Goal: Task Accomplishment & Management: Manage account settings

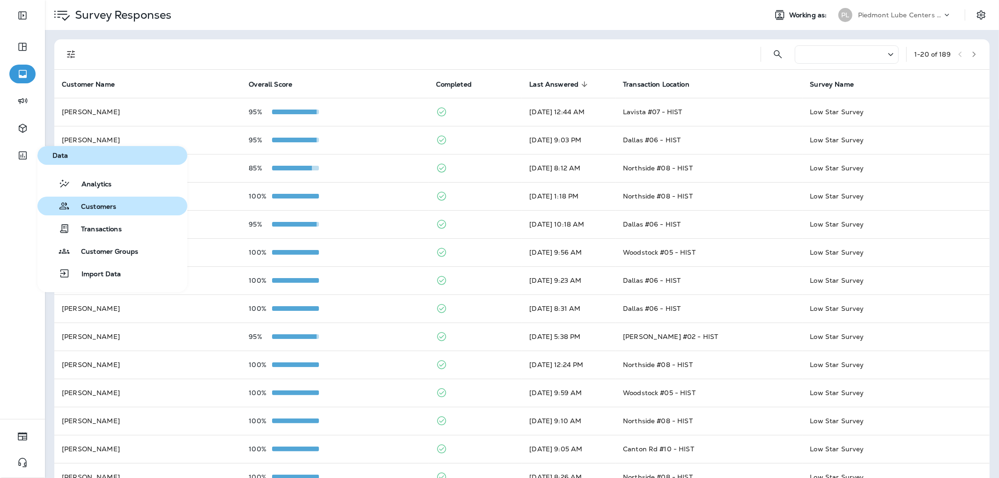
click at [128, 204] on button "Customers" at bounding box center [112, 206] width 150 height 19
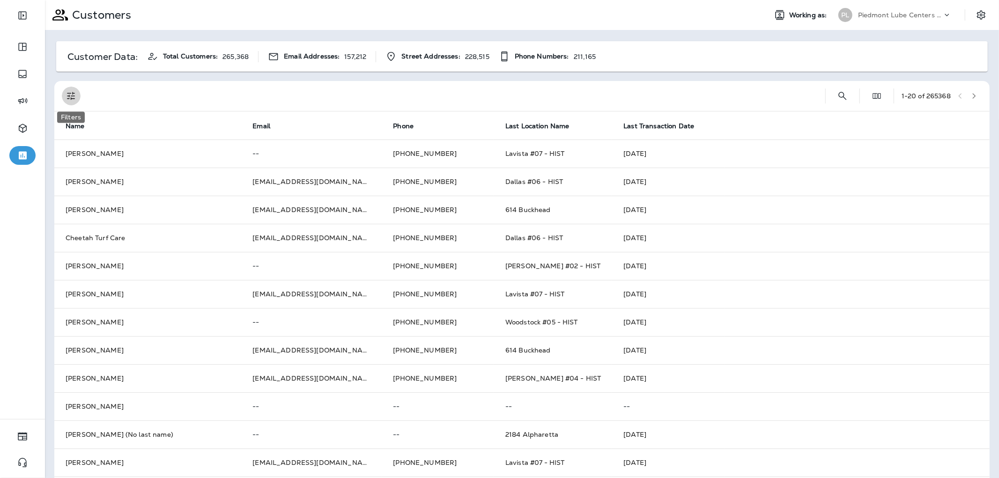
click at [76, 99] on icon "Filters" at bounding box center [71, 95] width 11 height 11
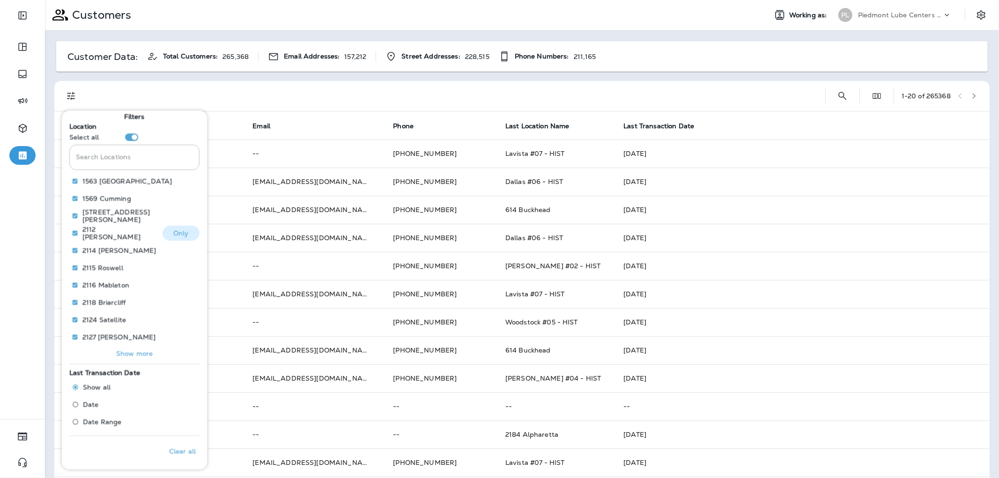
scroll to position [6, 0]
click at [837, 91] on icon "Search Customers" at bounding box center [842, 95] width 11 height 11
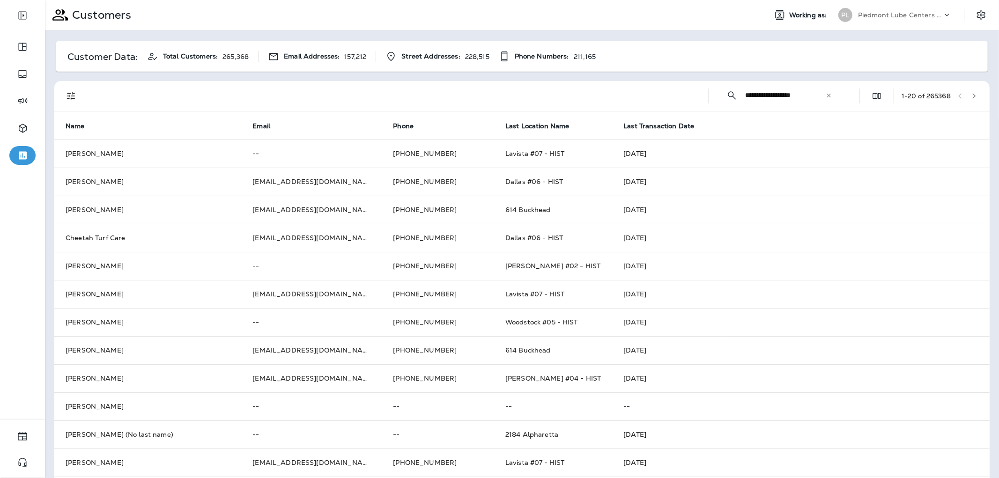
type input "**********"
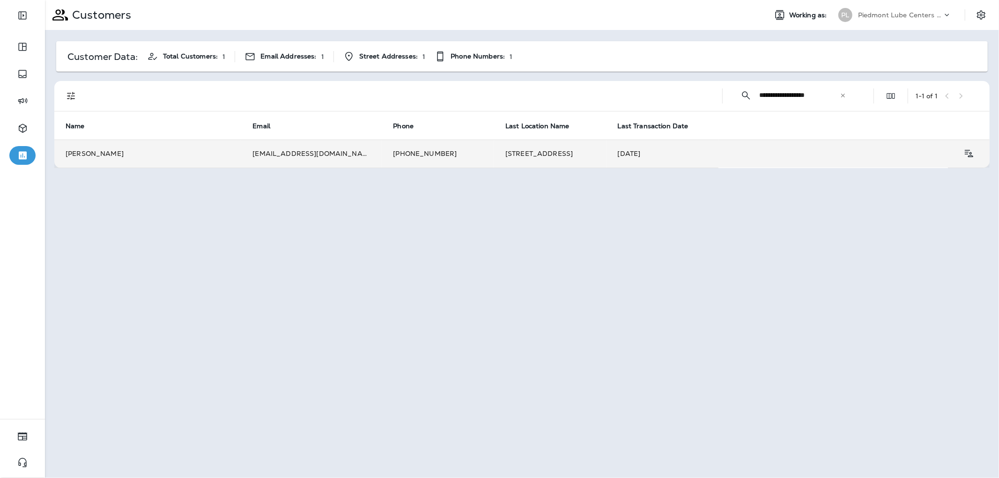
click at [147, 155] on td "[PERSON_NAME]" at bounding box center [147, 154] width 187 height 28
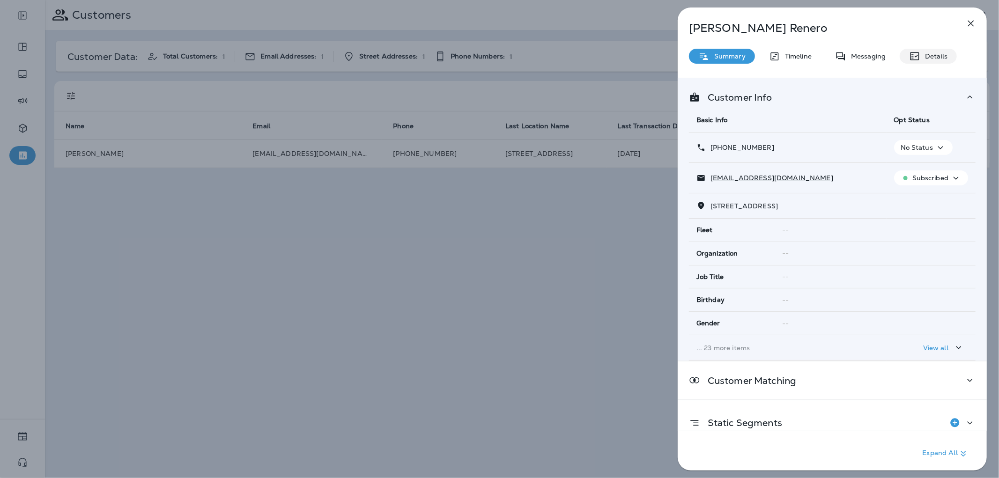
click at [935, 52] on p "Details" at bounding box center [933, 55] width 27 height 7
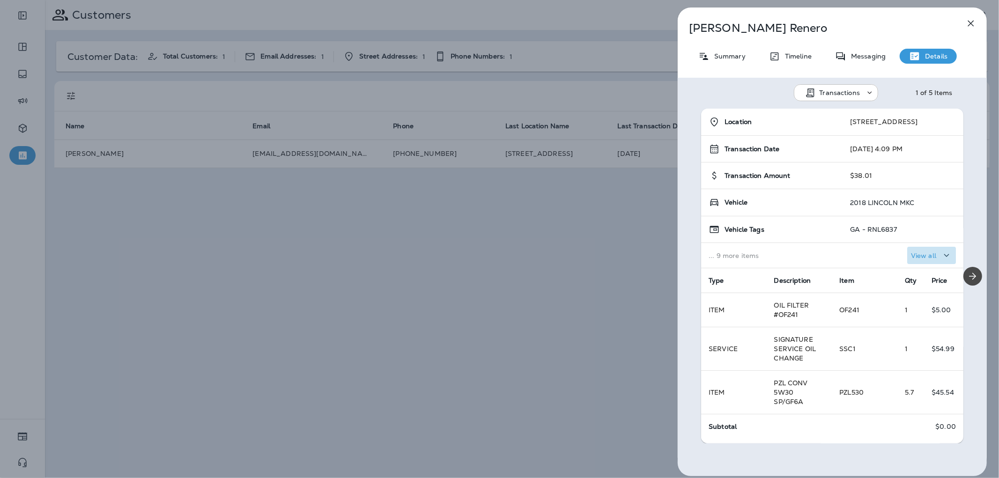
click at [926, 258] on div "View all" at bounding box center [931, 256] width 41 height 12
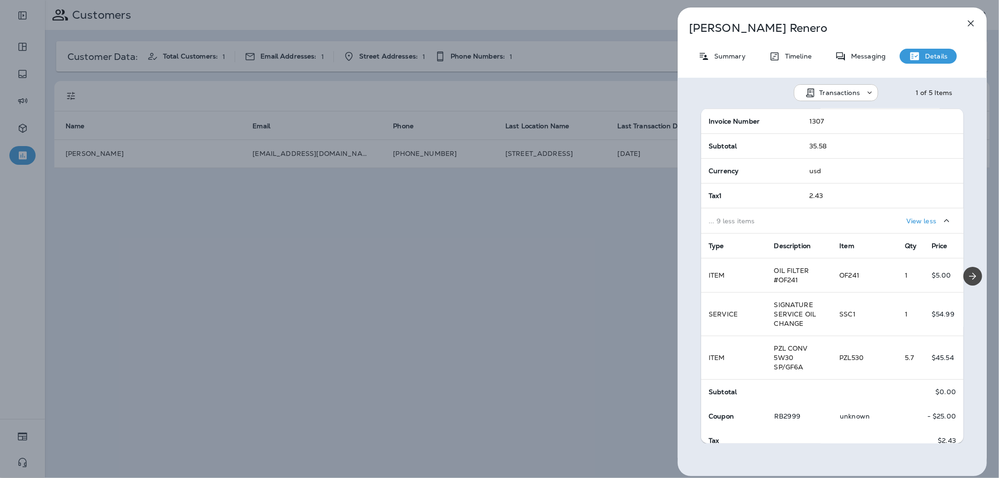
scroll to position [260, 0]
click at [967, 273] on icon "Next" at bounding box center [972, 276] width 11 height 11
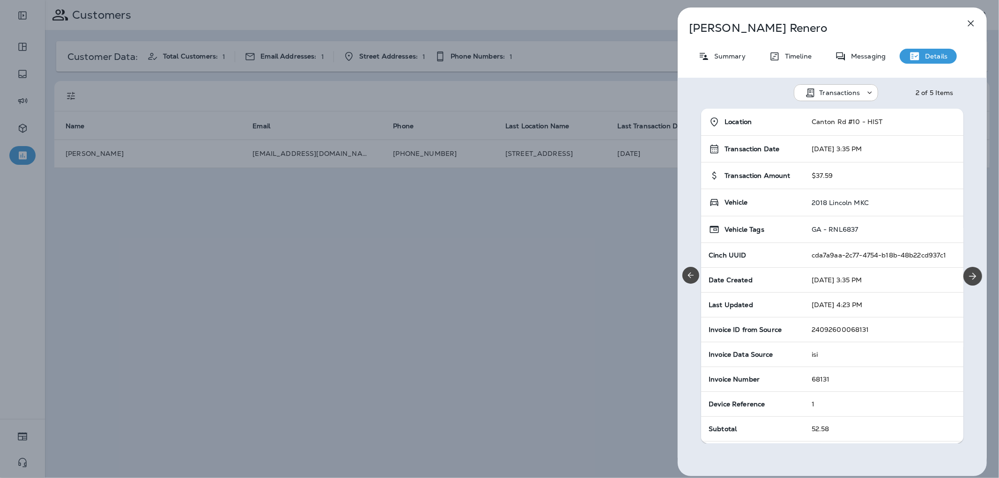
scroll to position [312, 0]
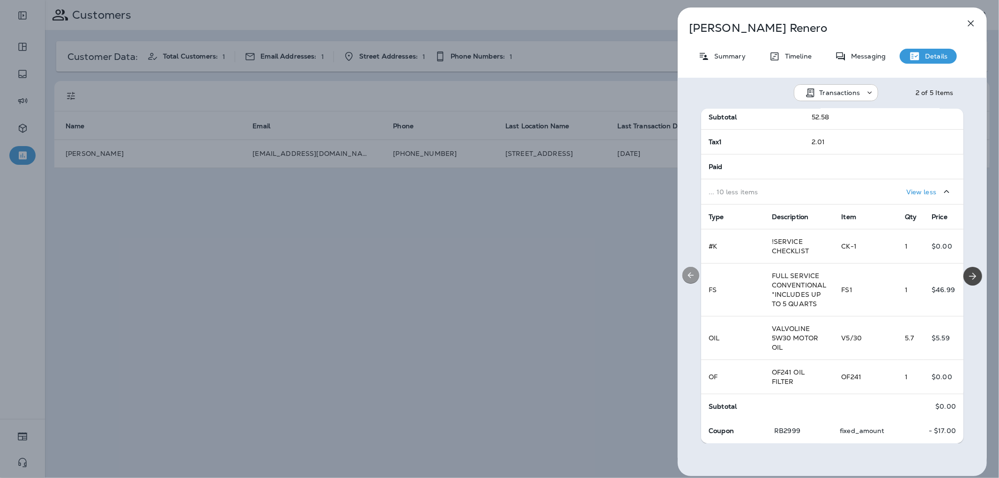
click at [687, 274] on icon "Previous" at bounding box center [690, 275] width 9 height 9
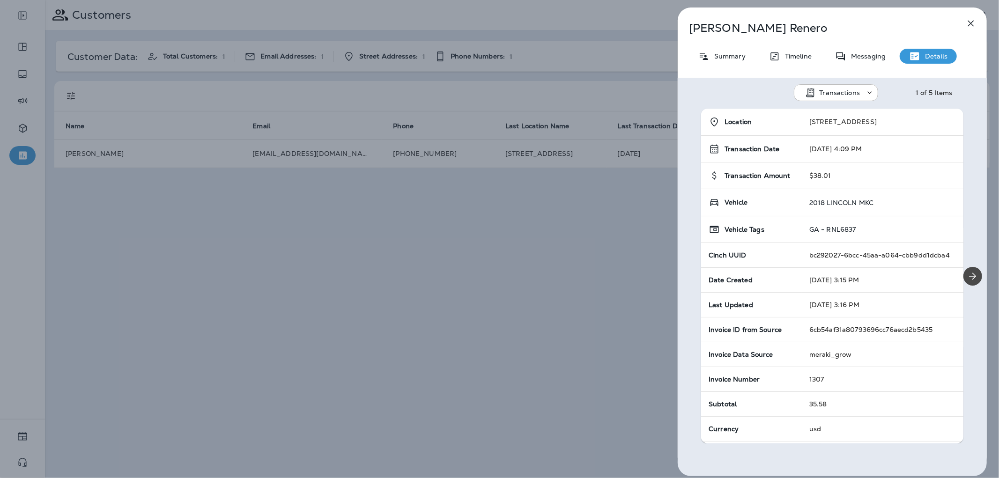
scroll to position [292, 0]
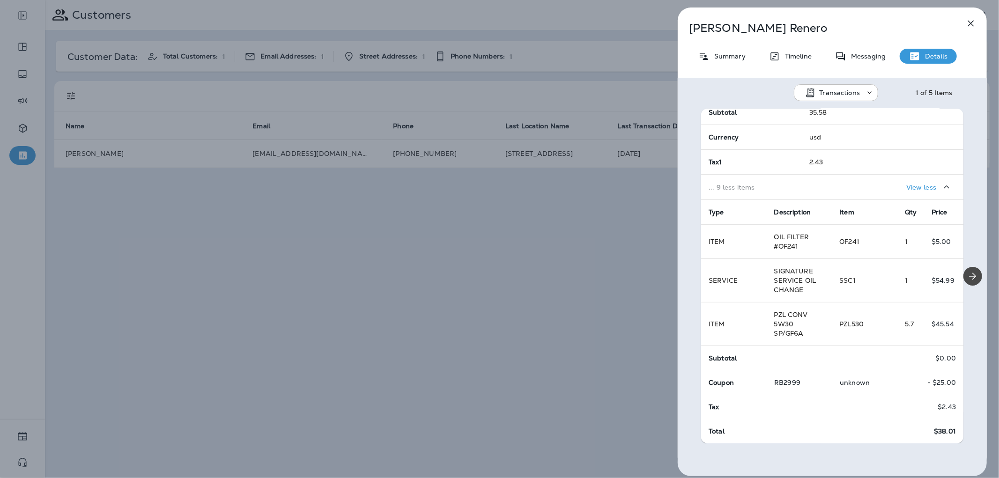
click at [738, 64] on div "[PERSON_NAME] Summary Timeline Messaging Details Transactions 1 of 5 Items Loca…" at bounding box center [832, 241] width 309 height 469
click at [737, 56] on p "Summary" at bounding box center [727, 55] width 36 height 7
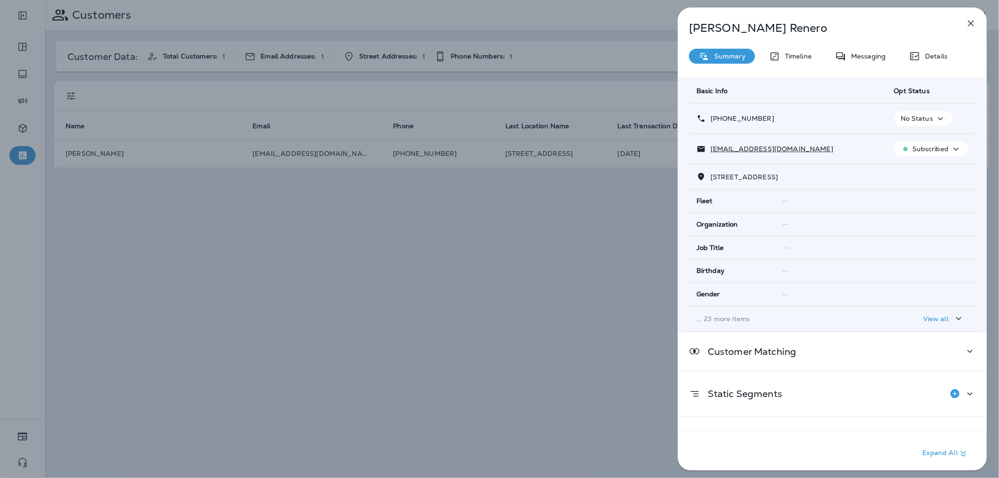
scroll to position [54, 0]
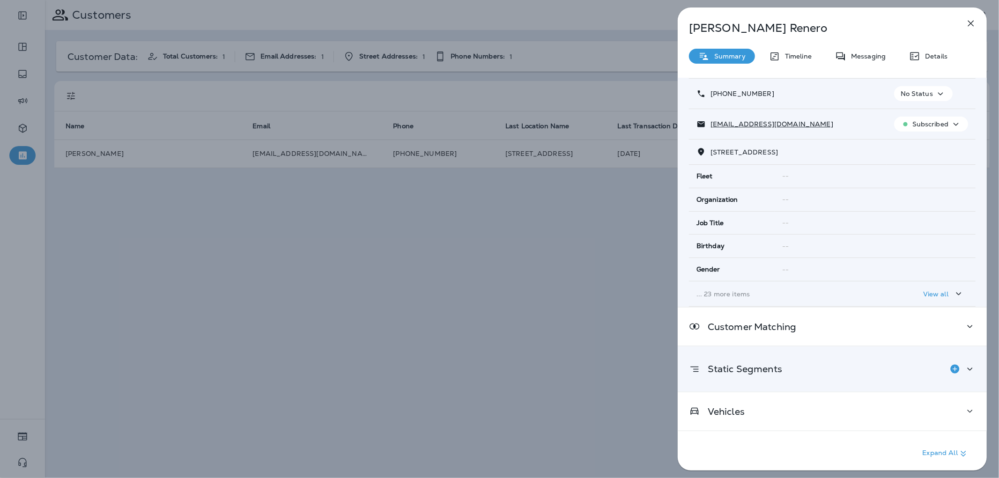
click at [854, 373] on div "Static Segments" at bounding box center [832, 369] width 287 height 19
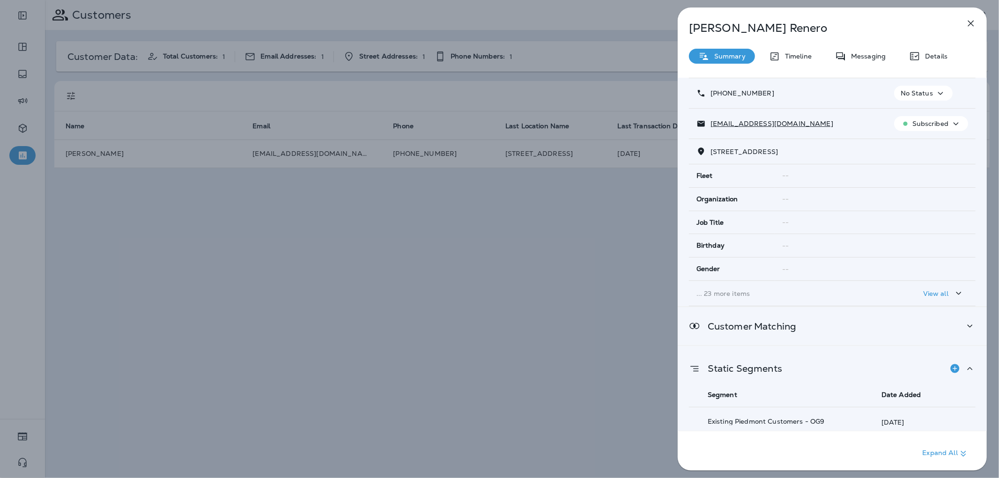
click at [801, 328] on div "Customer Matching" at bounding box center [832, 326] width 287 height 12
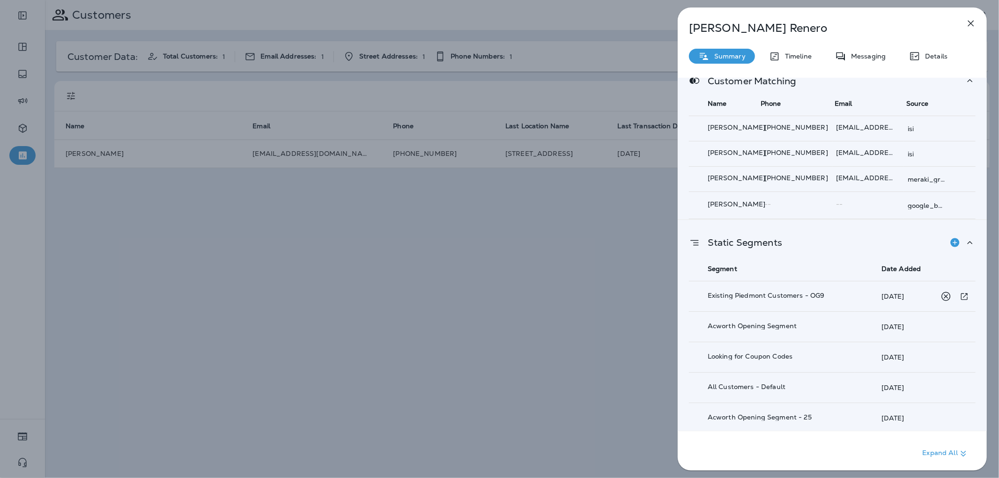
scroll to position [344, 0]
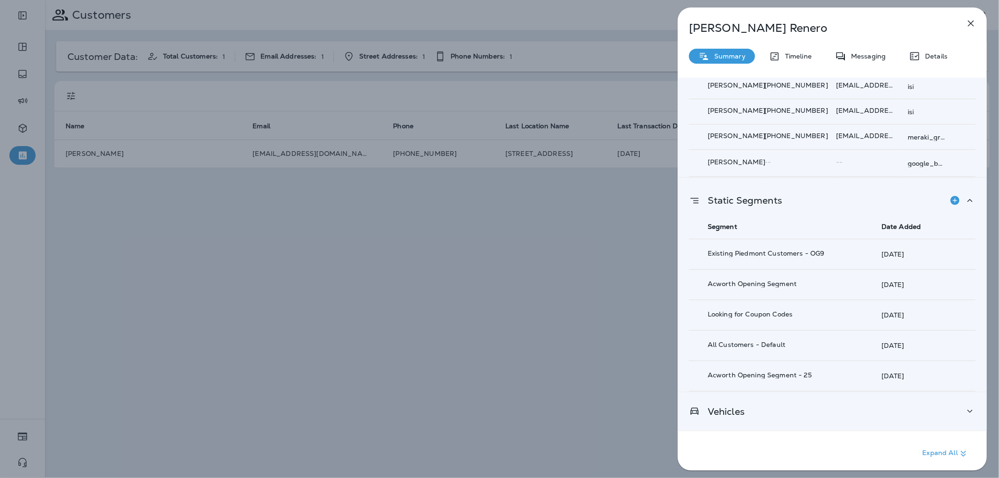
click at [790, 420] on div "Vehicles" at bounding box center [832, 411] width 309 height 38
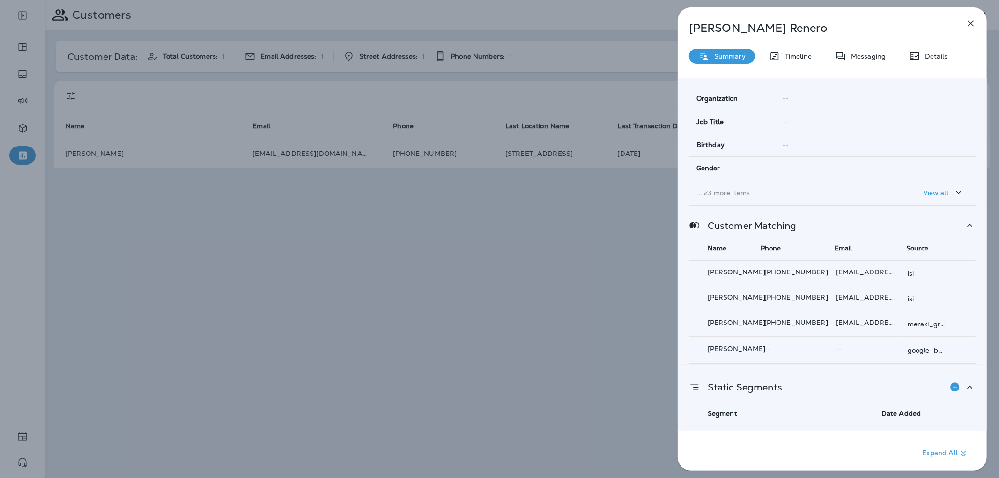
scroll to position [59, 0]
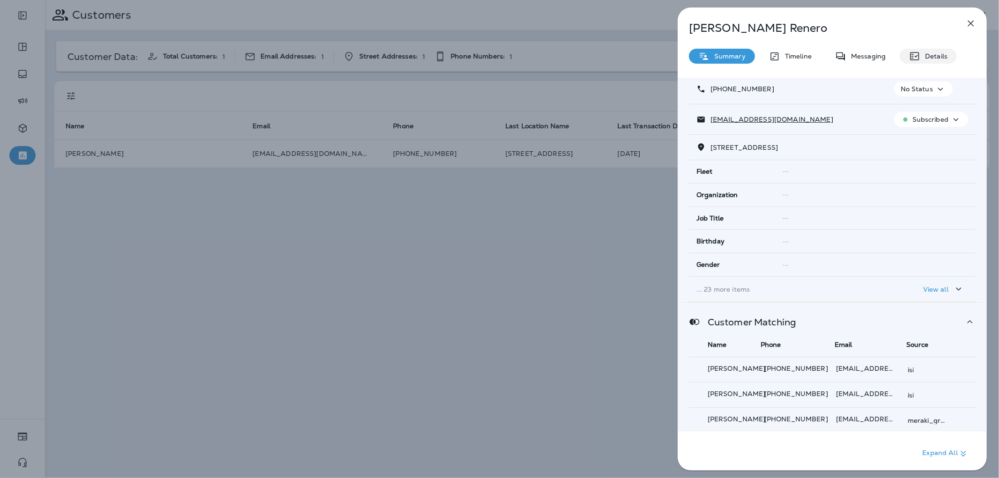
click at [914, 59] on icon at bounding box center [914, 56] width 9 height 8
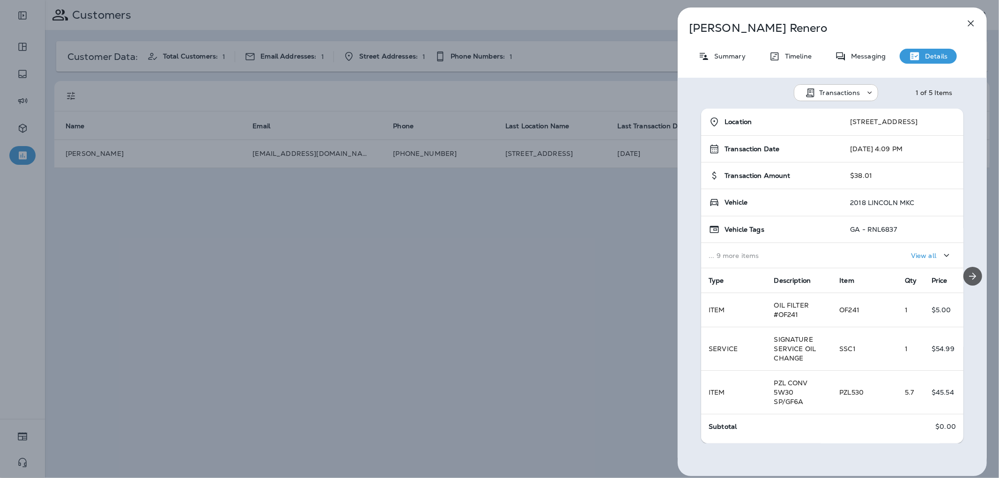
click at [969, 279] on icon "Next" at bounding box center [972, 276] width 11 height 11
